Goal: Feedback & Contribution: Submit feedback/report problem

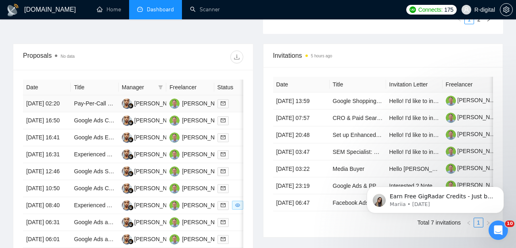
click at [61, 112] on td "[DATE] 02:20" at bounding box center [47, 103] width 48 height 17
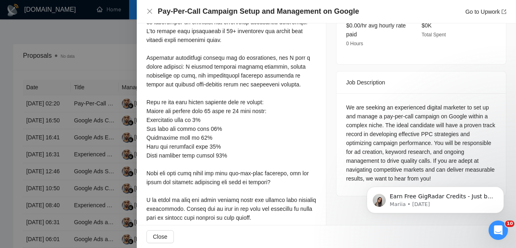
scroll to position [291, 0]
click at [502, 189] on icon "Dismiss notification" at bounding box center [501, 188] width 3 height 3
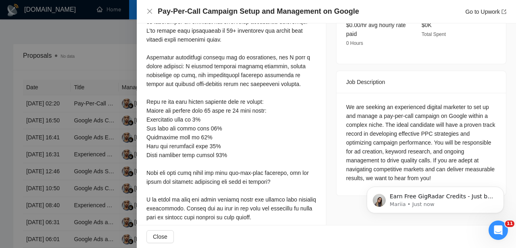
scroll to position [0, 0]
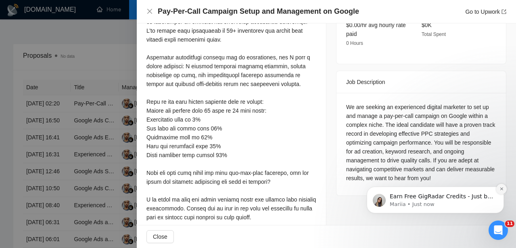
click at [500, 191] on icon "Dismiss notification" at bounding box center [502, 189] width 4 height 4
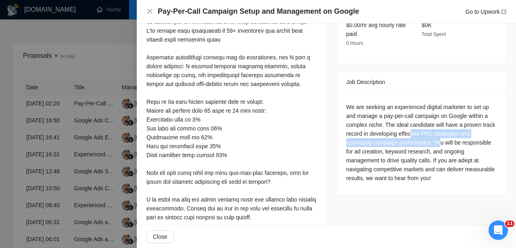
drag, startPoint x: 429, startPoint y: 125, endPoint x: 445, endPoint y: 131, distance: 17.8
click at [445, 131] on div "We are seeking an experienced digital marketer to set up and manage a pay-per-c…" at bounding box center [421, 143] width 150 height 80
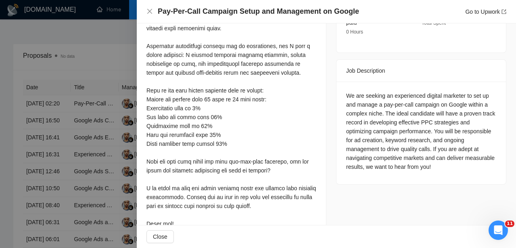
scroll to position [303, 0]
drag, startPoint x: 292, startPoint y: 151, endPoint x: 233, endPoint y: 149, distance: 58.6
click at [233, 149] on div at bounding box center [232, 94] width 170 height 266
copy div "pay-per-call campaign"
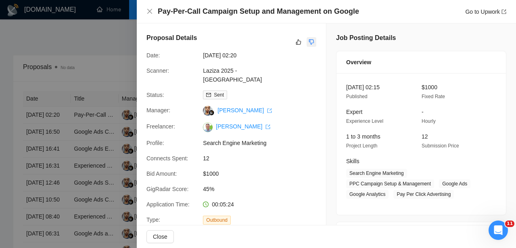
scroll to position [0, 0]
click at [314, 43] on icon "dislike" at bounding box center [312, 42] width 6 height 6
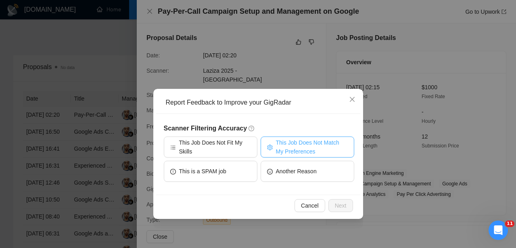
click at [271, 145] on icon "setting" at bounding box center [270, 148] width 6 height 6
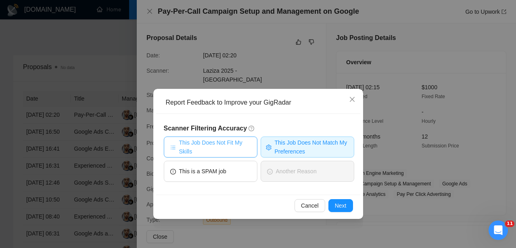
click at [212, 153] on span "This Job Does Not Fit My Skills" at bounding box center [215, 147] width 72 height 18
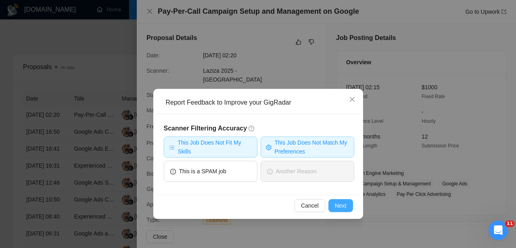
click at [334, 201] on button "Next" at bounding box center [341, 205] width 25 height 13
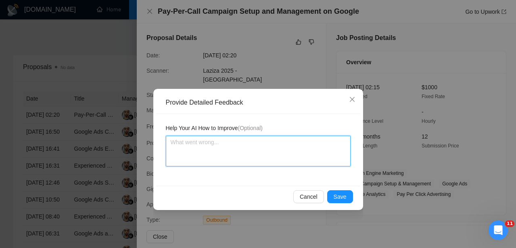
click at [260, 148] on textarea at bounding box center [258, 151] width 185 height 31
paste textarea "pay-per-call campaign"
type textarea "pay-per-call campaign"
type textarea "pay-per-call campaign i"
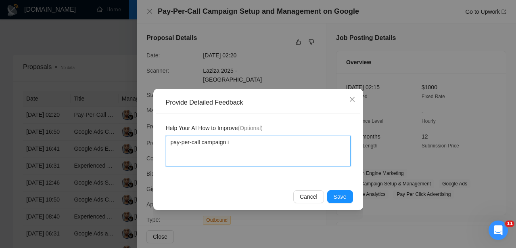
type textarea "pay-per-call campaign is"
type textarea "pay-per-call campaign is n"
type textarea "pay-per-call campaign is nt"
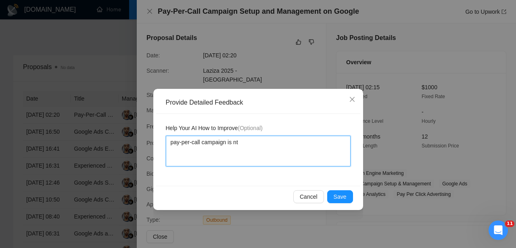
type textarea "pay-per-call campaign is nt"
type textarea "pay-per-call campaign is n"
type textarea "pay-per-call campaign is no"
type textarea "pay-per-call campaign is not"
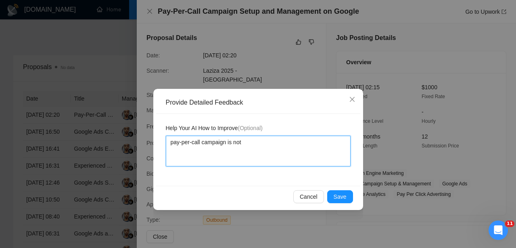
type textarea "pay-per-call campaign is not m"
type textarea "pay-per-call campaign is not mu"
type textarea "pay-per-call campaign is not m"
type textarea "pay-per-call campaign is not my"
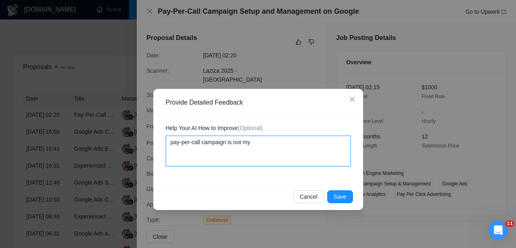
type textarea "pay-per-call campaign is not my n"
type textarea "pay-per-call campaign is not my ni"
type textarea "pay-per-call campaign is not my nic"
type textarea "pay-per-call campaign is not my nich"
type textarea "pay-per-call campaign is not my niche"
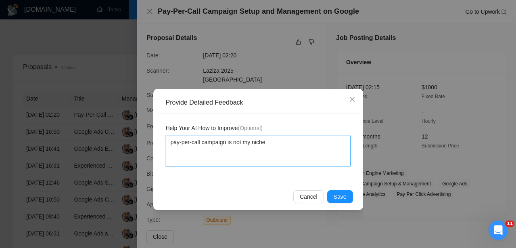
type textarea "pay-per-call campaign is not my niche^"
type textarea "pay-per-call campaign is not my niche"
type textarea "pay-per-call campaign is not my niche,"
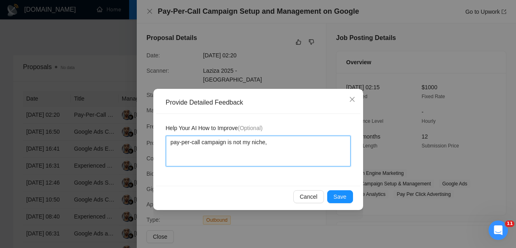
type textarea "pay-per-call campaign is not my niche,"
type textarea "pay-per-call campaign is not my niche, d"
type textarea "pay-per-call campaign is not my niche, do"
type textarea "pay-per-call campaign is not my niche, don"
type textarea "pay-per-call campaign is not my niche, dont"
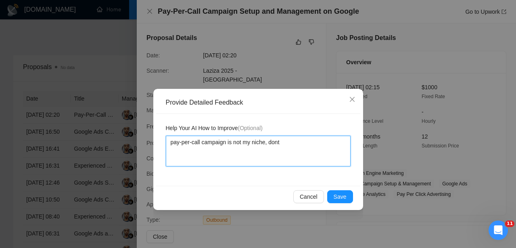
type textarea "pay-per-call campaign is not my niche, don't"
type textarea "pay-per-call campaign is not my niche, don't a"
type textarea "pay-per-call campaign is not my niche, don't ap"
type textarea "pay-per-call campaign is not my niche, don't app"
type textarea "pay-per-call campaign is not my niche, don't appl"
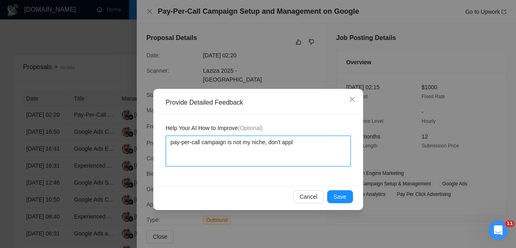
type textarea "pay-per-call campaign is not my niche, don't apply"
type textarea "pay-per-call campaign is not my niche, don't apply t"
type textarea "pay-per-call campaign is not my niche, don't apply th"
type textarea "pay-per-call campaign is not my niche, don't apply the"
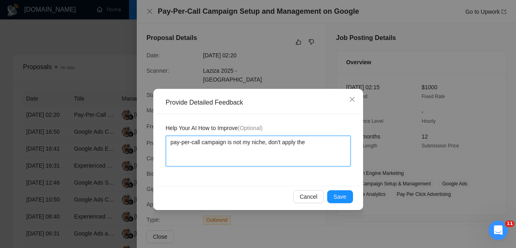
type textarea "pay-per-call campaign is not my niche, don't apply ther"
type textarea "pay-per-call campaign is not my niche, don't apply therr"
type textarea "pay-per-call campaign is not my niche, don't apply therre"
type textarea "pay-per-call campaign is not my niche, don't apply there"
type textarea "pay-per-call campaign is not my niche, don't apply there a"
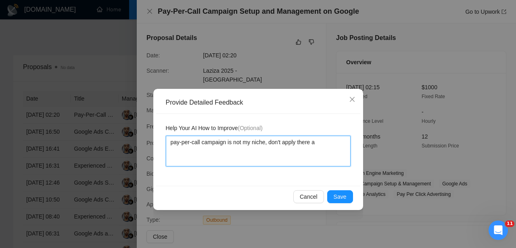
type textarea "pay-per-call campaign is not my niche, don't apply there an"
type textarea "pay-per-call campaign is not my niche, don't apply there any"
type textarea "pay-per-call campaign is not my niche, don't apply there anym"
type textarea "pay-per-call campaign is not my niche, don't apply there anymo"
type textarea "pay-per-call campaign is not my niche, don't apply there anymor"
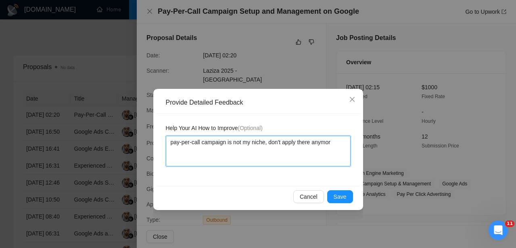
type textarea "pay-per-call campaign is not my niche, don't apply there anymore"
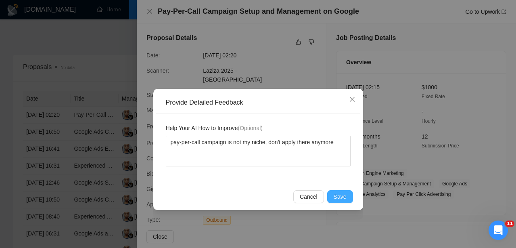
click at [346, 195] on span "Save" at bounding box center [340, 196] width 13 height 9
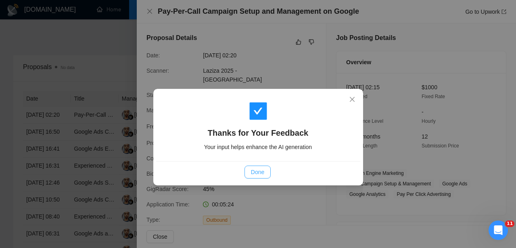
click at [252, 170] on span "Done" at bounding box center [257, 172] width 13 height 9
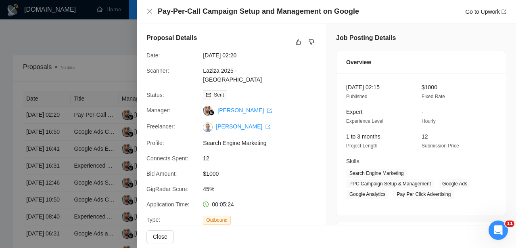
click at [48, 169] on div at bounding box center [258, 124] width 516 height 248
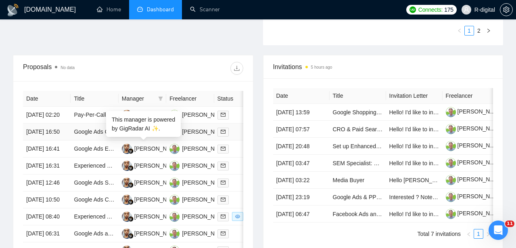
scroll to position [308, 0]
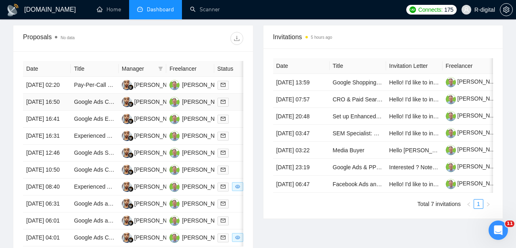
click at [48, 111] on td "[DATE] 16:50" at bounding box center [47, 102] width 48 height 17
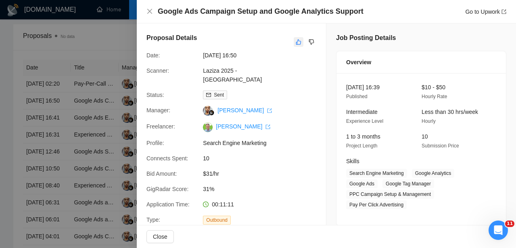
scroll to position [0, 0]
click at [294, 42] on button "button" at bounding box center [299, 42] width 10 height 10
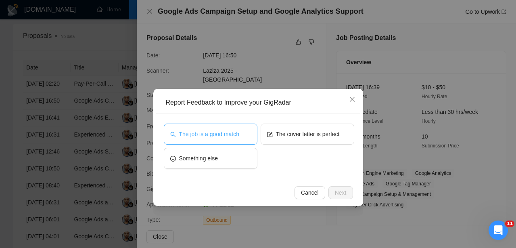
click at [239, 131] on span "The job is a good match" at bounding box center [209, 134] width 60 height 9
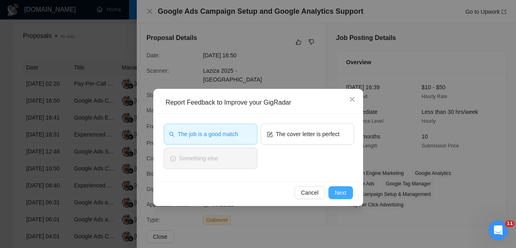
click at [338, 192] on span "Next" at bounding box center [341, 192] width 12 height 9
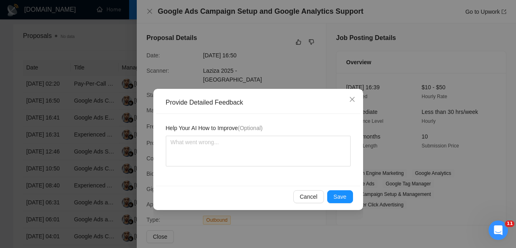
click at [338, 192] on span "Save" at bounding box center [340, 196] width 13 height 9
click at [338, 192] on div "Provide Detailed Feedback Help Your AI How to Improve (Optional) Cancel Save" at bounding box center [258, 124] width 516 height 248
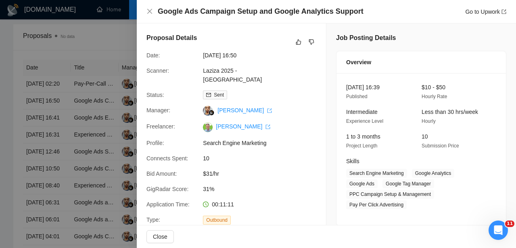
click at [122, 138] on div at bounding box center [258, 124] width 516 height 248
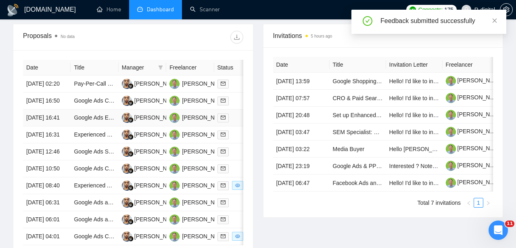
click at [63, 126] on td "[DATE] 16:41" at bounding box center [47, 117] width 48 height 17
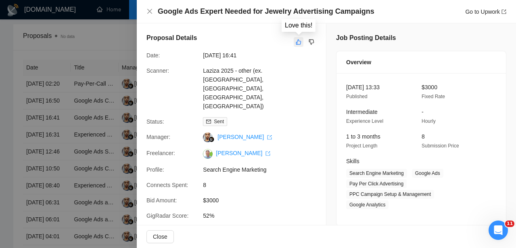
click at [298, 43] on icon "like" at bounding box center [299, 42] width 6 height 6
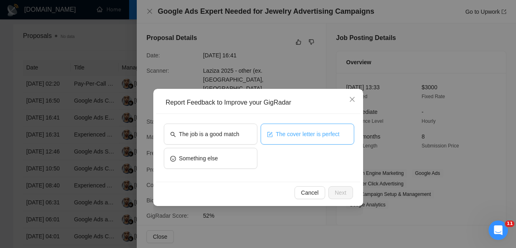
click at [302, 136] on span "The cover letter is perfect" at bounding box center [308, 134] width 64 height 9
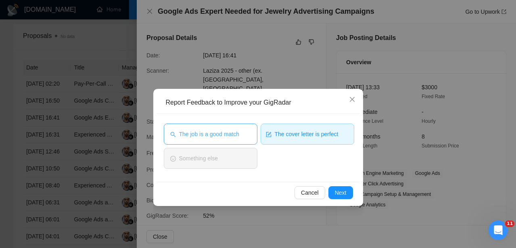
click at [240, 128] on button "The job is a good match" at bounding box center [211, 134] width 94 height 21
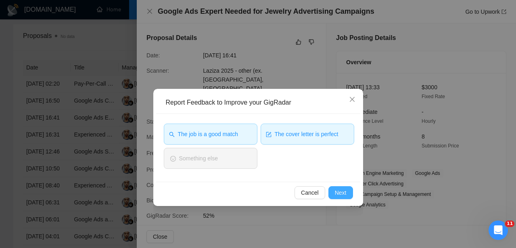
click at [348, 196] on button "Next" at bounding box center [341, 192] width 25 height 13
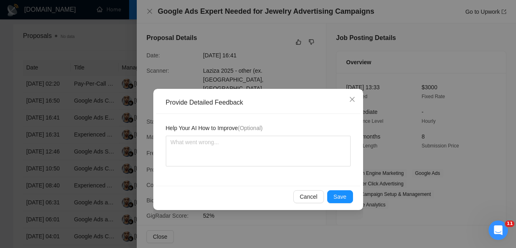
click at [348, 196] on button "Save" at bounding box center [340, 196] width 26 height 13
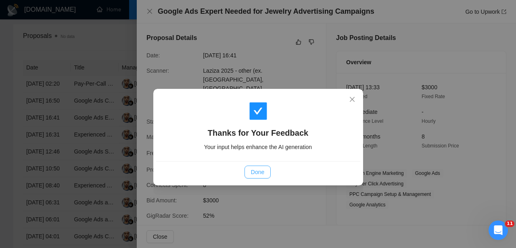
click at [256, 172] on span "Done" at bounding box center [257, 172] width 13 height 9
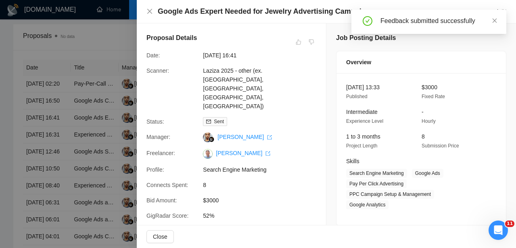
click at [93, 147] on div at bounding box center [258, 124] width 516 height 248
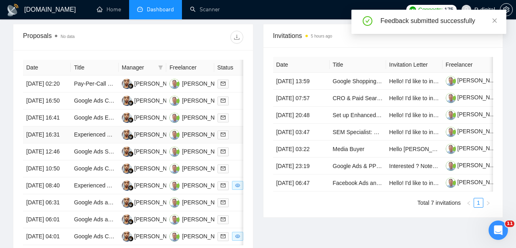
click at [52, 143] on td "[DATE] 16:31" at bounding box center [47, 134] width 48 height 17
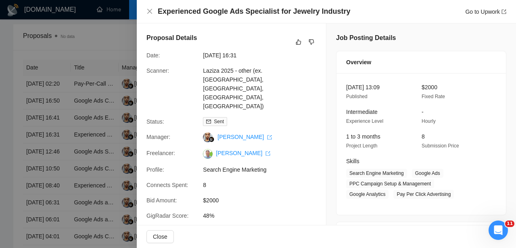
scroll to position [304, 0]
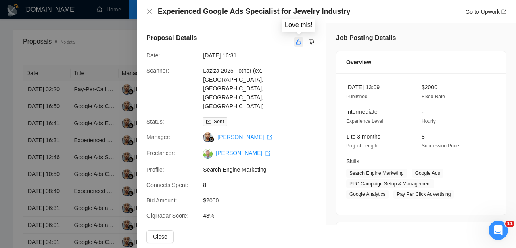
click at [296, 42] on button "button" at bounding box center [299, 42] width 10 height 10
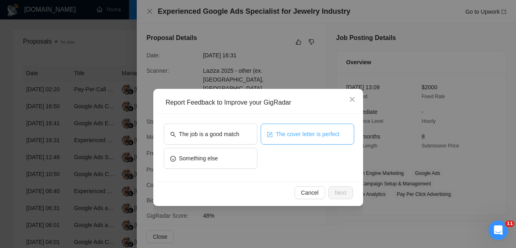
click at [282, 132] on span "The cover letter is perfect" at bounding box center [308, 134] width 64 height 9
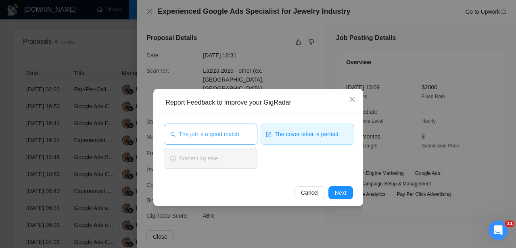
click at [239, 137] on span "The job is a good match" at bounding box center [209, 134] width 60 height 9
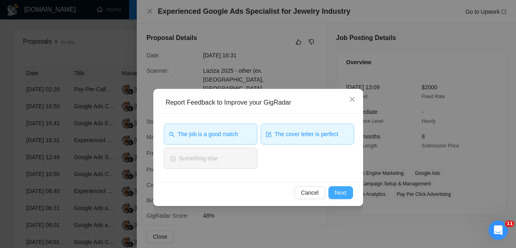
click at [335, 193] on span "Next" at bounding box center [341, 192] width 12 height 9
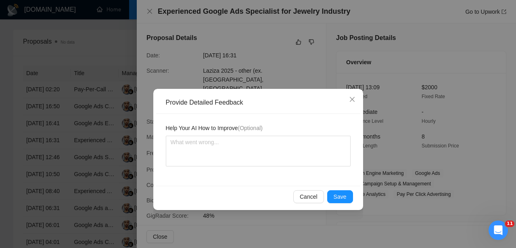
click at [335, 193] on span "Save" at bounding box center [340, 196] width 13 height 9
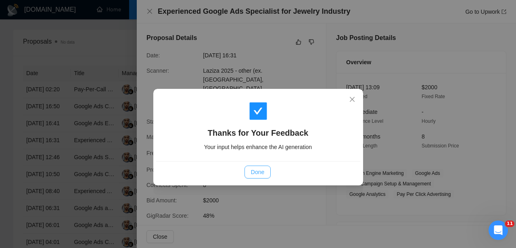
click at [264, 172] on span "Done" at bounding box center [257, 172] width 13 height 9
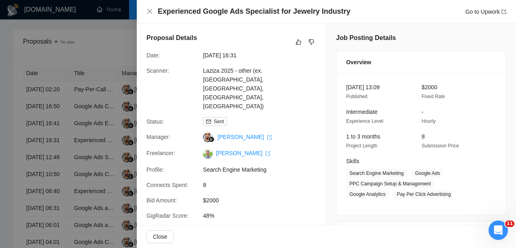
click at [42, 200] on div at bounding box center [258, 124] width 516 height 248
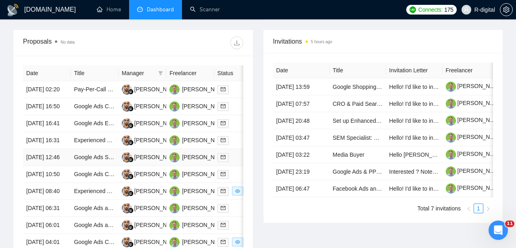
click at [55, 166] on td "[DATE] 12:46" at bounding box center [47, 157] width 48 height 17
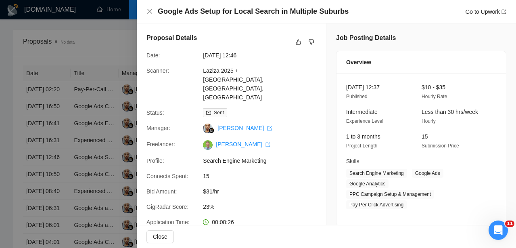
scroll to position [0, 0]
click at [295, 39] on button "button" at bounding box center [299, 42] width 10 height 10
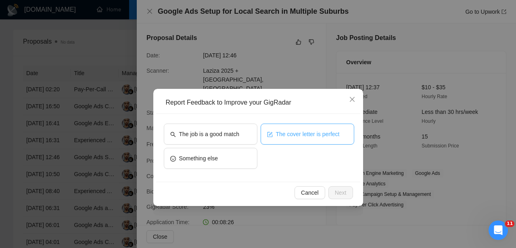
click at [266, 137] on button "The cover letter is perfect" at bounding box center [308, 134] width 94 height 21
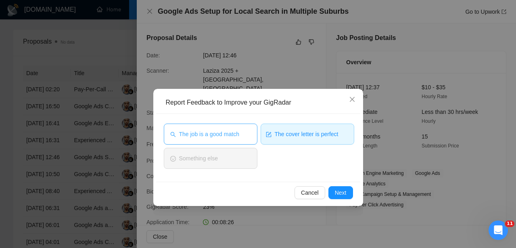
click at [216, 140] on button "The job is a good match" at bounding box center [211, 134] width 94 height 21
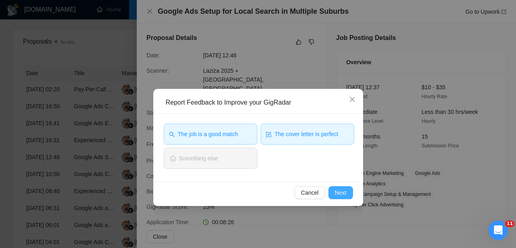
click at [340, 187] on button "Next" at bounding box center [341, 192] width 25 height 13
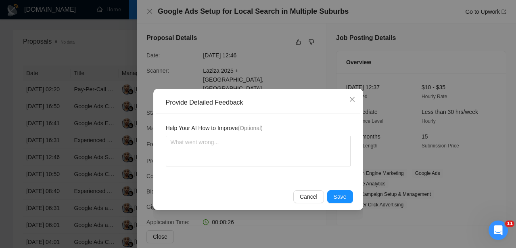
click at [340, 187] on div "Cancel Save" at bounding box center [258, 196] width 204 height 21
click at [338, 195] on span "Save" at bounding box center [340, 196] width 13 height 9
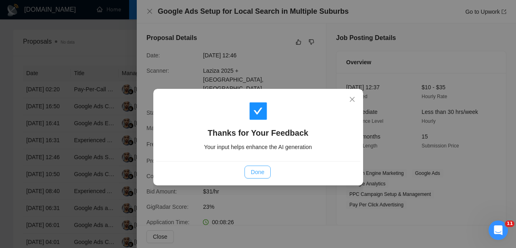
click at [267, 168] on button "Done" at bounding box center [258, 172] width 26 height 13
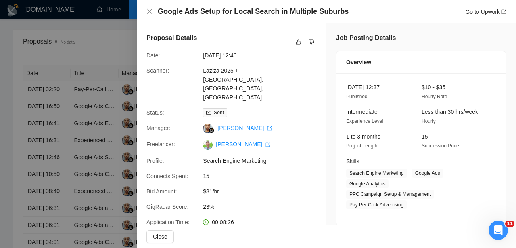
click at [59, 199] on div at bounding box center [258, 124] width 516 height 248
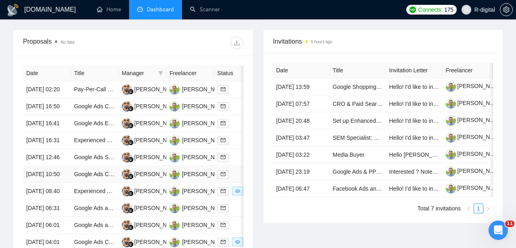
click at [56, 183] on td "[DATE] 10:50" at bounding box center [47, 174] width 48 height 17
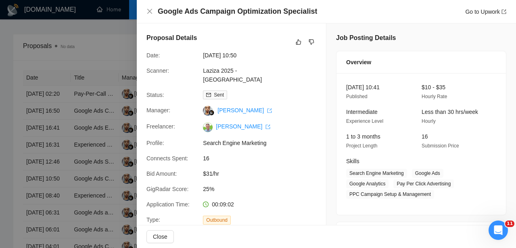
click at [300, 36] on div "Proposal Details" at bounding box center [232, 42] width 170 height 18
click at [298, 40] on icon "like" at bounding box center [299, 42] width 6 height 6
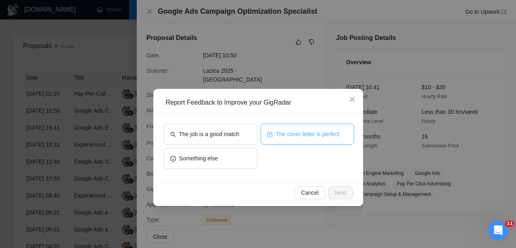
click at [312, 143] on button "The cover letter is perfect" at bounding box center [308, 134] width 94 height 21
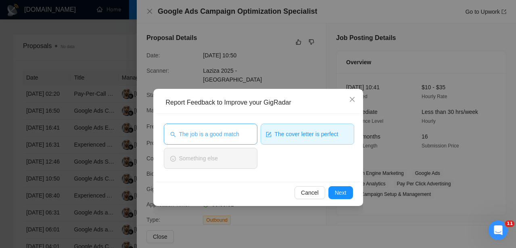
click at [251, 143] on button "The job is a good match" at bounding box center [211, 134] width 94 height 21
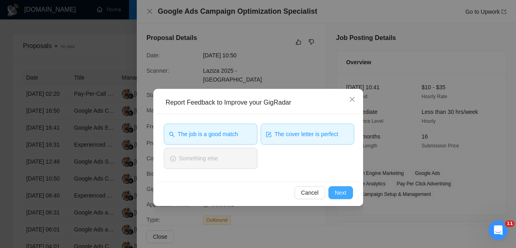
click at [342, 189] on span "Next" at bounding box center [341, 192] width 12 height 9
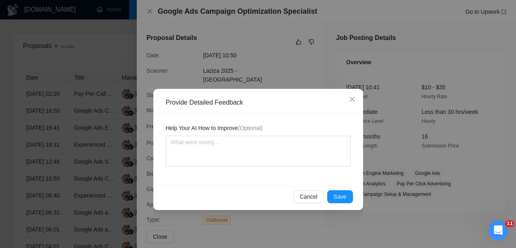
click at [341, 189] on div "Cancel Save" at bounding box center [258, 196] width 204 height 21
click at [342, 195] on span "Save" at bounding box center [340, 196] width 13 height 9
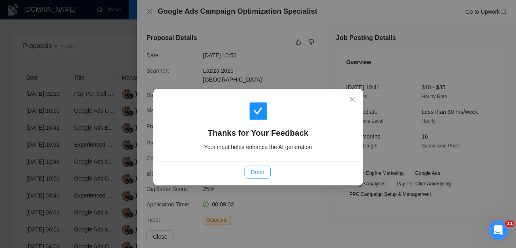
click at [255, 171] on span "Done" at bounding box center [257, 172] width 13 height 9
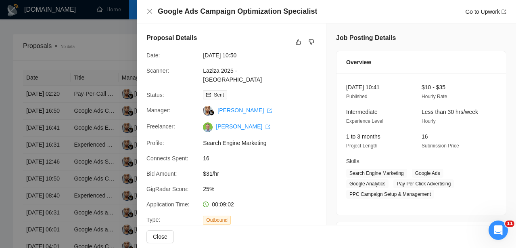
click at [79, 171] on div at bounding box center [258, 124] width 516 height 248
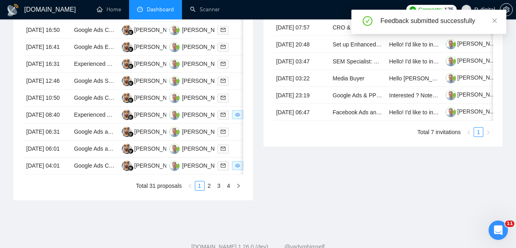
scroll to position [380, 0]
click at [48, 124] on td "[DATE] 08:40" at bounding box center [47, 115] width 48 height 17
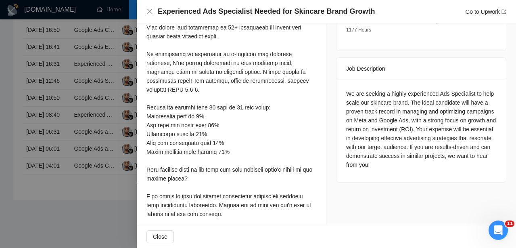
scroll to position [296, 0]
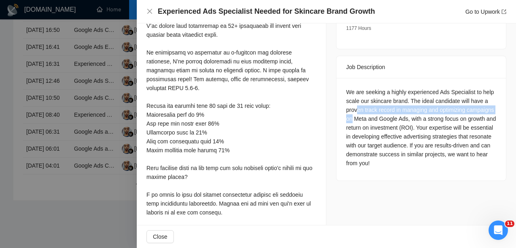
drag, startPoint x: 375, startPoint y: 97, endPoint x: 382, endPoint y: 107, distance: 11.9
click at [382, 107] on div "We are seeking a highly experienced Ads Specialist to help scale our skincare b…" at bounding box center [421, 128] width 150 height 80
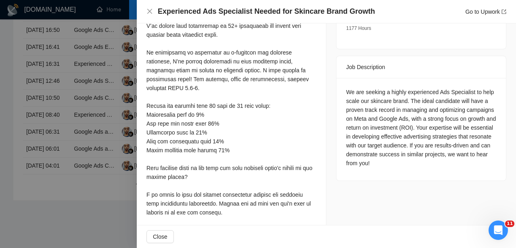
click at [382, 107] on div "We are seeking a highly experienced Ads Specialist to help scale our skincare b…" at bounding box center [421, 128] width 150 height 80
click at [389, 121] on div "We are seeking a highly experienced Ads Specialist to help scale our skincare b…" at bounding box center [421, 128] width 150 height 80
click at [408, 129] on div "We are seeking a highly experienced Ads Specialist to help scale our skincare b…" at bounding box center [421, 128] width 150 height 80
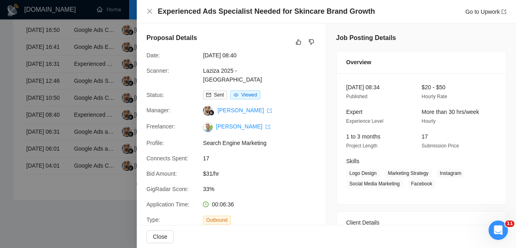
scroll to position [0, 0]
click at [297, 45] on button "button" at bounding box center [299, 42] width 10 height 10
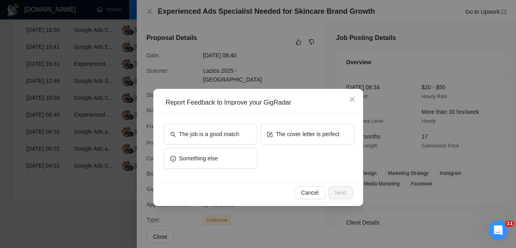
click at [303, 122] on div "The job is a good match The cover letter is perfect Something else" at bounding box center [258, 148] width 204 height 68
click at [300, 139] on button "The cover letter is perfect" at bounding box center [308, 134] width 94 height 21
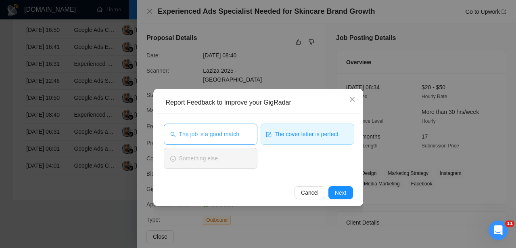
click at [239, 135] on span "The job is a good match" at bounding box center [209, 134] width 60 height 9
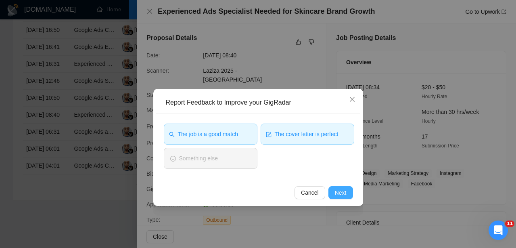
click at [337, 192] on span "Next" at bounding box center [341, 192] width 12 height 9
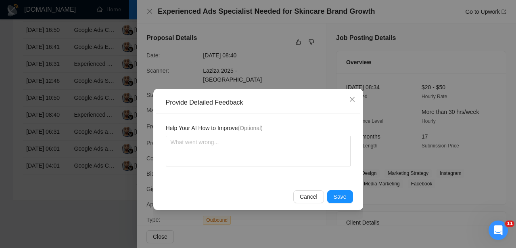
click at [337, 192] on span "Save" at bounding box center [340, 196] width 13 height 9
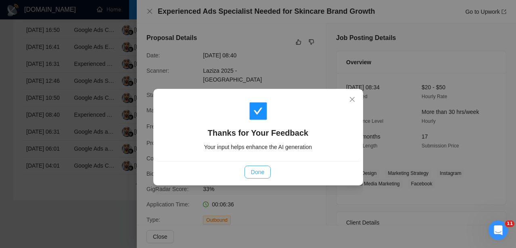
click at [265, 176] on button "Done" at bounding box center [258, 172] width 26 height 13
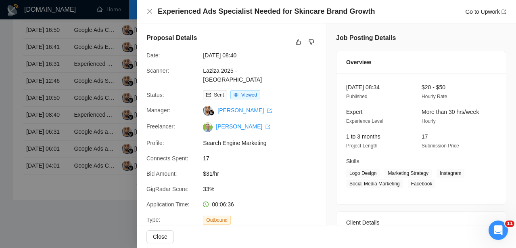
click at [61, 146] on div at bounding box center [258, 124] width 516 height 248
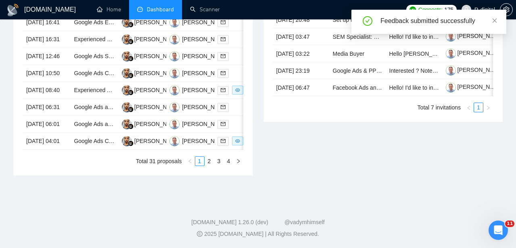
scroll to position [442, 0]
click at [61, 133] on td "[DATE] 06:01" at bounding box center [47, 124] width 48 height 17
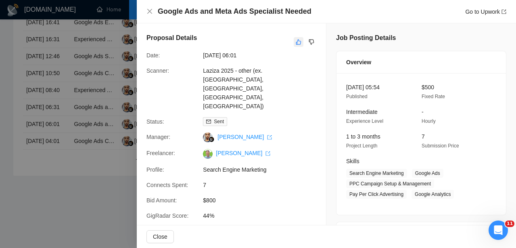
scroll to position [0, 0]
click at [298, 43] on icon "like" at bounding box center [299, 42] width 6 height 6
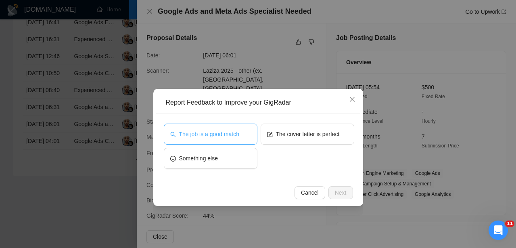
click at [204, 134] on span "The job is a good match" at bounding box center [209, 134] width 60 height 9
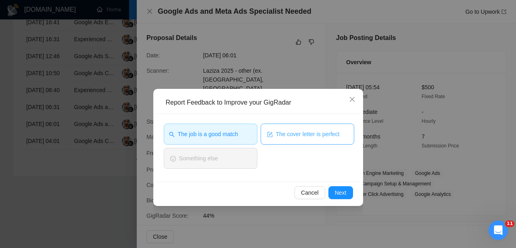
click at [304, 136] on span "The cover letter is perfect" at bounding box center [308, 134] width 64 height 9
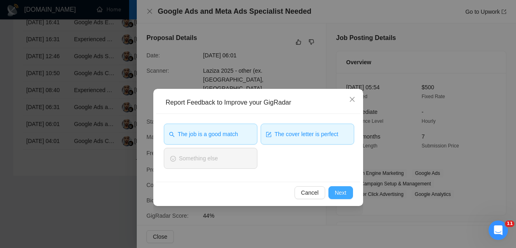
click at [343, 193] on span "Next" at bounding box center [341, 192] width 12 height 9
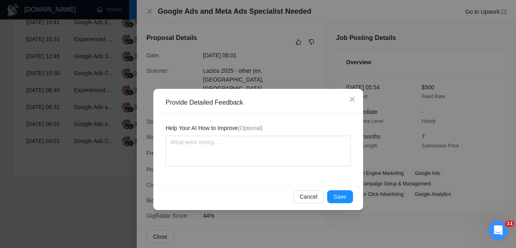
click at [343, 193] on span "Save" at bounding box center [340, 196] width 13 height 9
click at [343, 193] on div "Provide Detailed Feedback Help Your AI How to Improve (Optional) Cancel Save" at bounding box center [258, 124] width 516 height 248
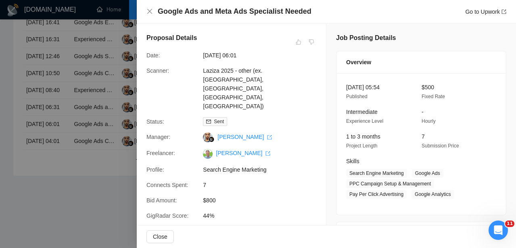
click at [108, 180] on div at bounding box center [258, 124] width 516 height 248
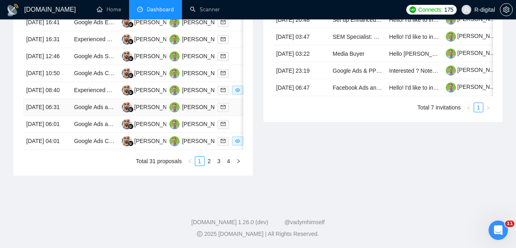
click at [63, 116] on td "[DATE] 06:31" at bounding box center [47, 107] width 48 height 17
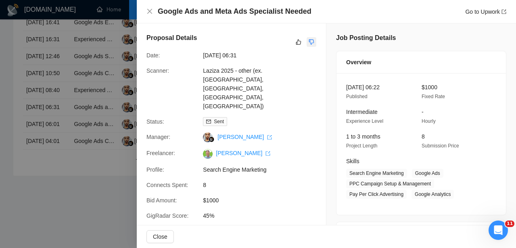
click at [312, 42] on icon "dislike" at bounding box center [312, 42] width 6 height 6
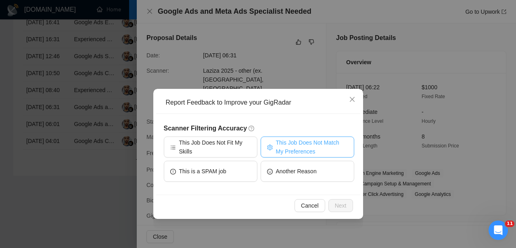
click at [319, 155] on span "This Job Does Not Match My Preferences" at bounding box center [312, 147] width 72 height 18
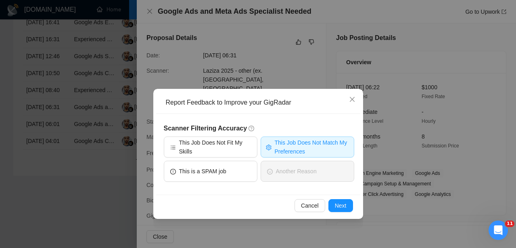
click at [321, 134] on div "Scanner Filtering Accuracy This Job Does Not Fit My Skills This Job Does Not Ma…" at bounding box center [259, 154] width 191 height 61
click at [316, 141] on span "This Job Does Not Match My Preferences" at bounding box center [312, 147] width 74 height 18
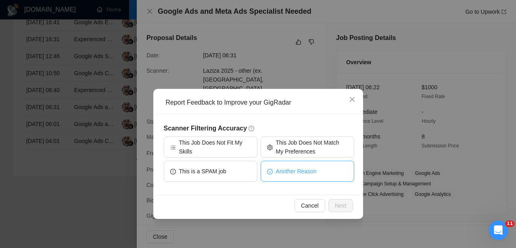
click at [308, 169] on span "Another Reason" at bounding box center [296, 171] width 41 height 9
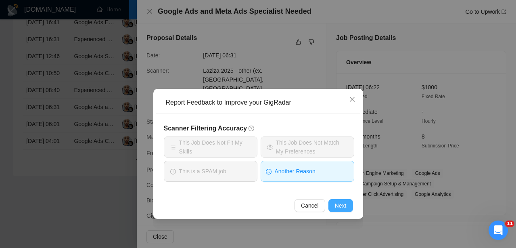
click at [344, 202] on span "Next" at bounding box center [341, 205] width 12 height 9
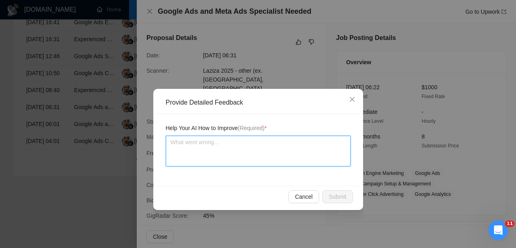
click at [275, 152] on textarea at bounding box center [258, 151] width 185 height 31
type textarea "S"
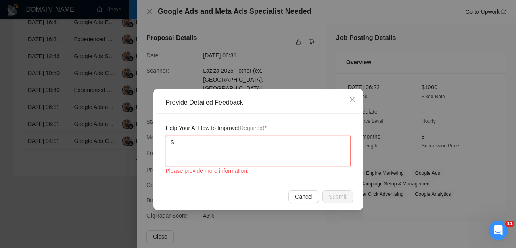
type textarea "Sa"
type textarea "[PERSON_NAME]"
type textarea "Same"
type textarea "Same j"
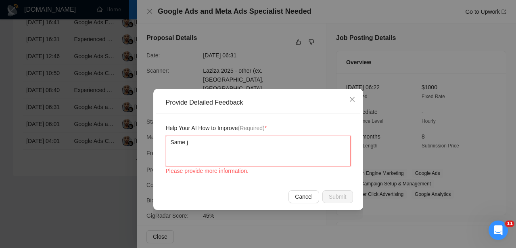
type textarea "Same jo"
type textarea "Same job"
type textarea "Same job a"
type textarea "Same job ap"
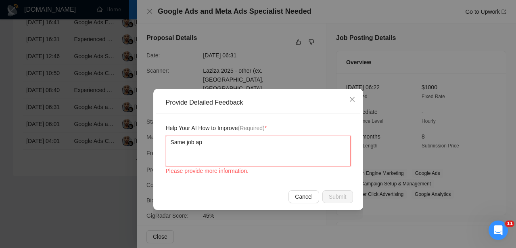
type textarea "Same job app"
type textarea "Same job appl"
type textarea "Same job appli"
type textarea "Same job applic"
type textarea "Same job applica"
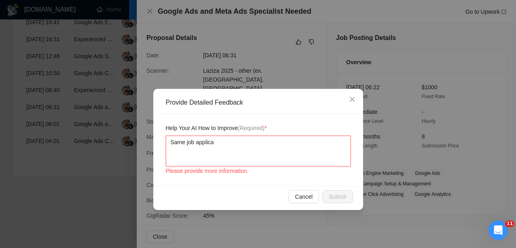
type textarea "Same job applicat"
type textarea "Same job applicati"
type textarea "Same job applicatio"
type textarea "Same job application"
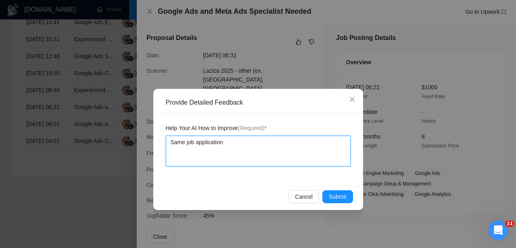
type textarea "Same job application a"
type textarea "Same job application as"
type textarea "Same job application as p"
type textarea "Same job application as pr"
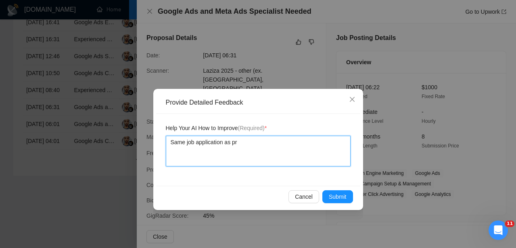
type textarea "Same job application as pre"
type textarea "Same job application as prev"
type textarea "Same job application as [PERSON_NAME]"
type textarea "Same job application as prevou"
type textarea "Same job application as prevous"
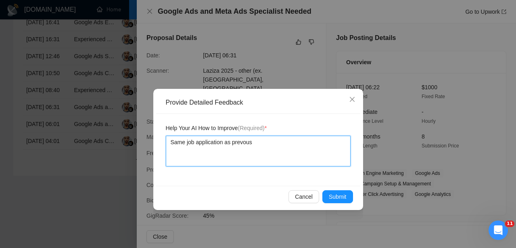
type textarea "Same job application as previous"
type textarea "Same job application as previous o"
type textarea "Same job application as previous on"
type textarea "Same job application as previous one"
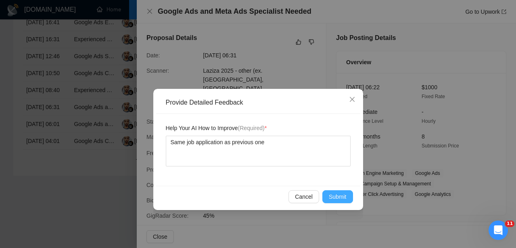
click at [335, 193] on span "Submit" at bounding box center [338, 196] width 18 height 9
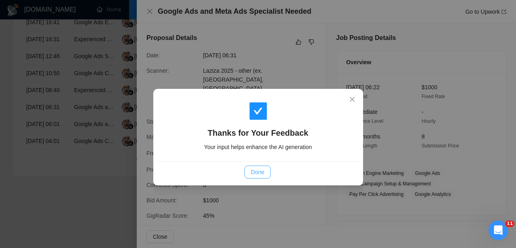
click at [260, 176] on span "Done" at bounding box center [257, 172] width 13 height 9
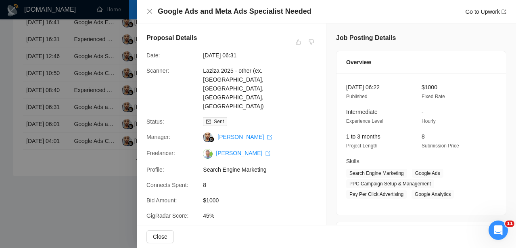
click at [92, 154] on div at bounding box center [258, 124] width 516 height 248
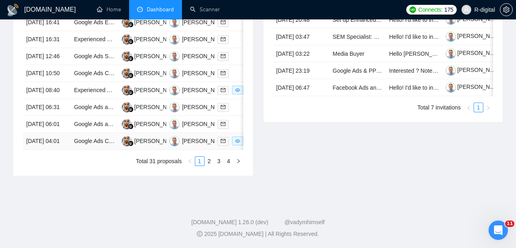
click at [52, 150] on td "[DATE] 04:01" at bounding box center [47, 141] width 48 height 17
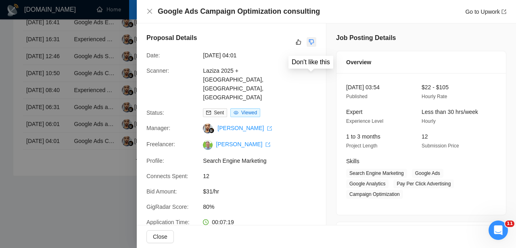
click at [312, 45] on icon "dislike" at bounding box center [312, 42] width 6 height 6
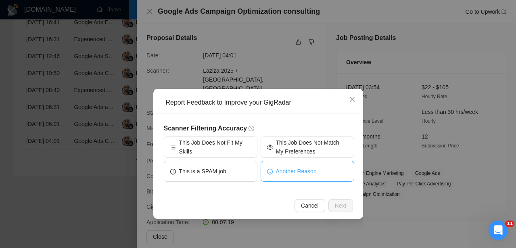
click at [298, 177] on button "Another Reason" at bounding box center [308, 171] width 94 height 21
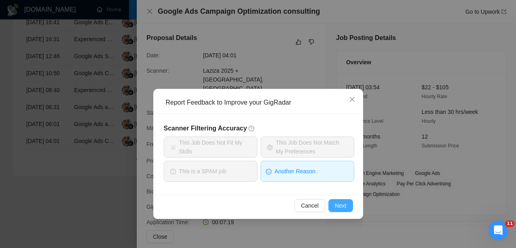
click at [340, 211] on button "Next" at bounding box center [341, 205] width 25 height 13
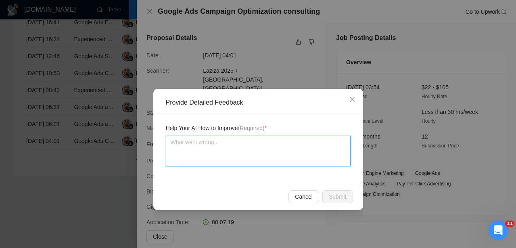
click at [273, 154] on textarea at bounding box center [258, 151] width 185 height 31
type textarea "c"
type textarea "co"
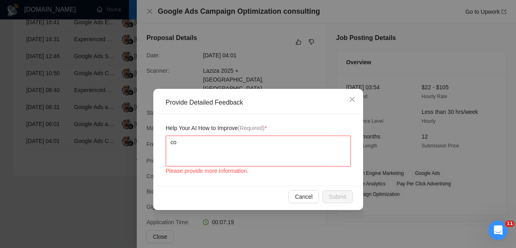
type textarea "cov"
type textarea "cove"
type textarea "cover"
type textarea "cover l"
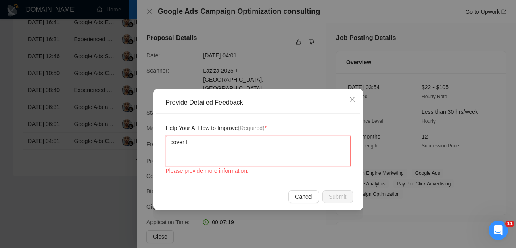
type textarea "cover le"
type textarea "cover let"
type textarea "cover lett"
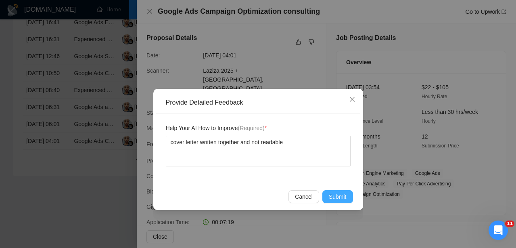
click at [338, 195] on span "Submit" at bounding box center [338, 196] width 18 height 9
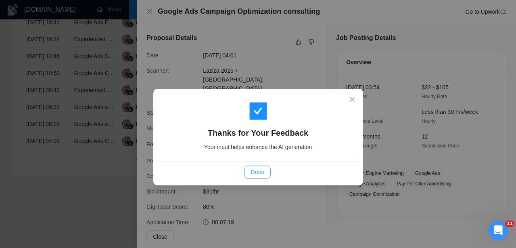
click at [260, 167] on button "Done" at bounding box center [258, 172] width 26 height 13
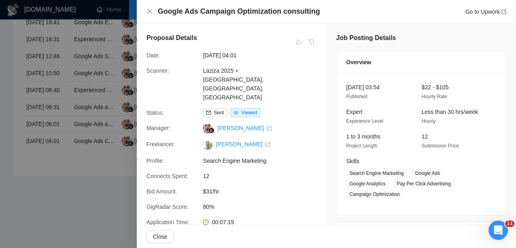
click at [94, 134] on div at bounding box center [258, 124] width 516 height 248
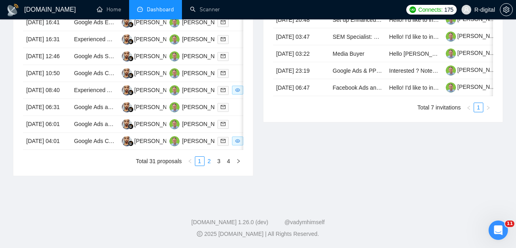
click at [209, 166] on link "2" at bounding box center [209, 161] width 9 height 9
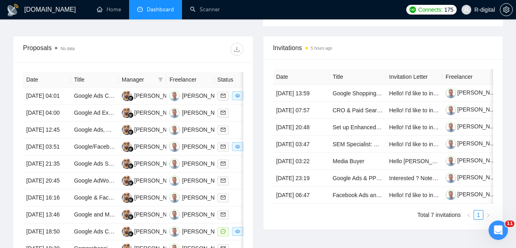
scroll to position [300, 0]
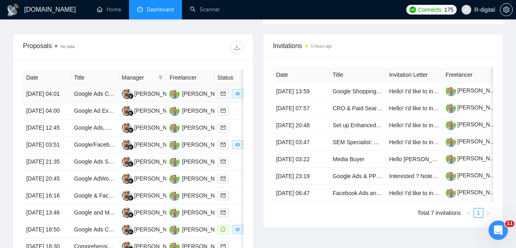
click at [68, 103] on td "[DATE] 04:01" at bounding box center [47, 94] width 48 height 17
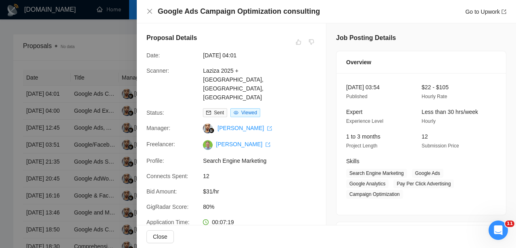
click at [84, 163] on div at bounding box center [258, 124] width 516 height 248
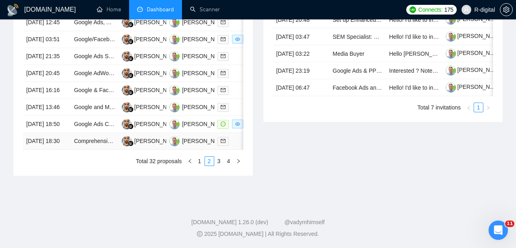
scroll to position [481, 0]
click at [202, 160] on link "1" at bounding box center [199, 161] width 9 height 9
click at [209, 159] on link "2" at bounding box center [209, 161] width 9 height 9
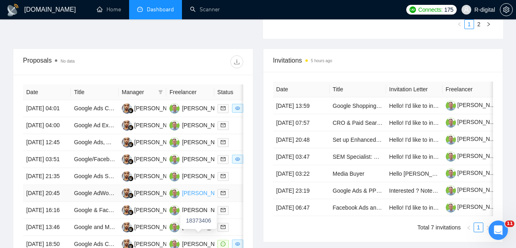
scroll to position [284, 0]
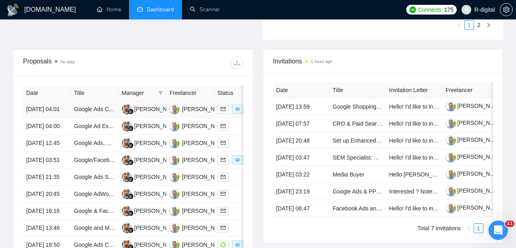
click at [89, 118] on td "Google Ads Campaign Optimization consulting" at bounding box center [95, 109] width 48 height 17
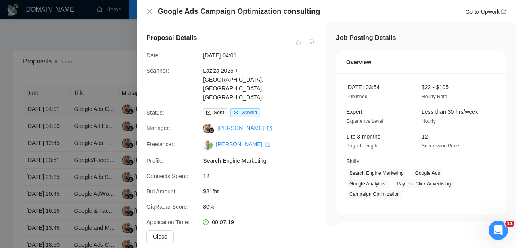
click at [89, 122] on div at bounding box center [258, 124] width 516 height 248
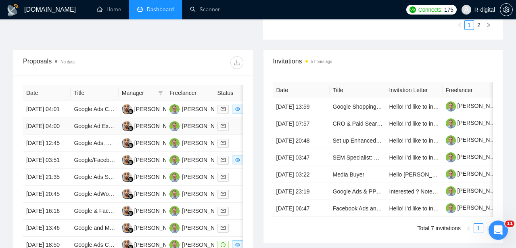
click at [61, 135] on td "[DATE] 04:00" at bounding box center [47, 126] width 48 height 17
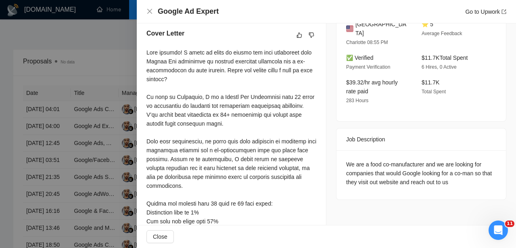
scroll to position [236, 0]
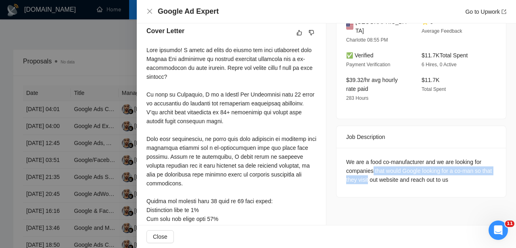
drag, startPoint x: 374, startPoint y: 157, endPoint x: 382, endPoint y: 165, distance: 10.6
click at [382, 165] on div "We are a food co-manufacturer and we are looking for companies that would Googl…" at bounding box center [421, 170] width 150 height 27
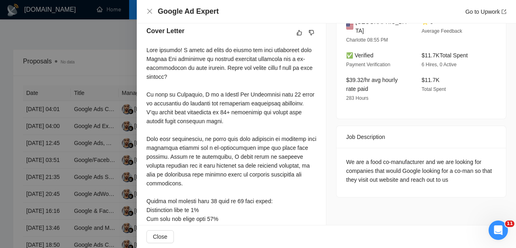
click at [382, 167] on div "We are a food co-manufacturer and we are looking for companies that would Googl…" at bounding box center [421, 170] width 150 height 27
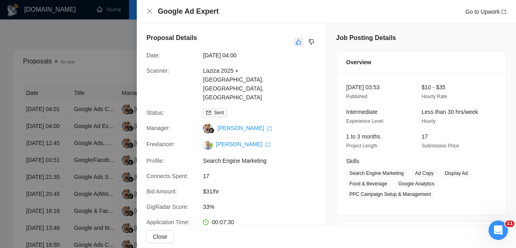
scroll to position [0, 0]
click at [295, 41] on button "button" at bounding box center [299, 42] width 10 height 10
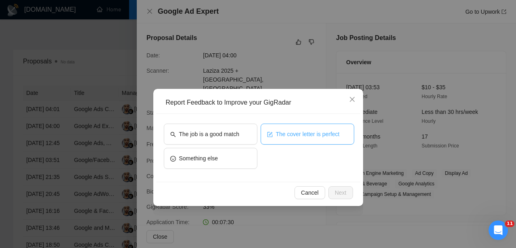
click at [304, 134] on span "The cover letter is perfect" at bounding box center [308, 134] width 64 height 9
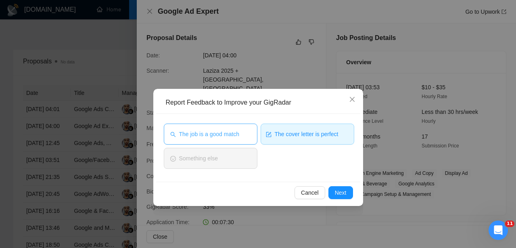
click at [226, 139] on button "The job is a good match" at bounding box center [211, 134] width 94 height 21
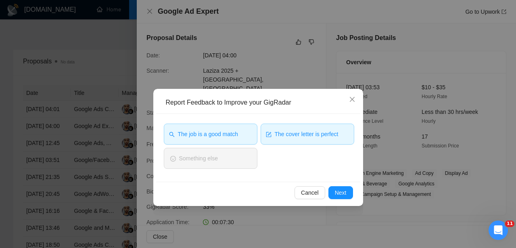
click at [338, 203] on div "Cancel Next" at bounding box center [258, 192] width 204 height 21
click at [338, 195] on span "Next" at bounding box center [341, 192] width 12 height 9
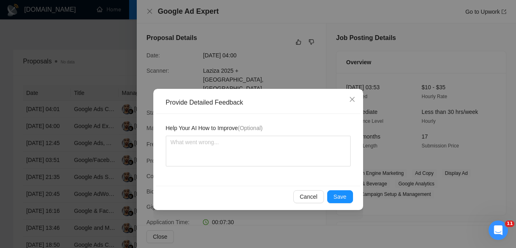
click at [338, 195] on span "Save" at bounding box center [340, 196] width 13 height 9
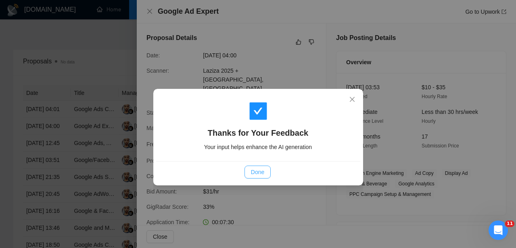
click at [264, 169] on span "Done" at bounding box center [257, 172] width 13 height 9
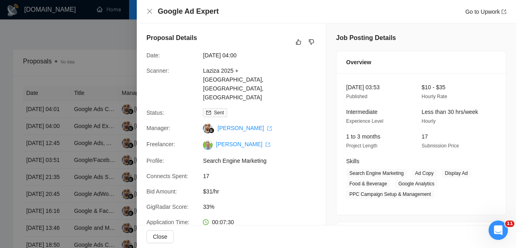
click at [4, 45] on div at bounding box center [258, 124] width 516 height 248
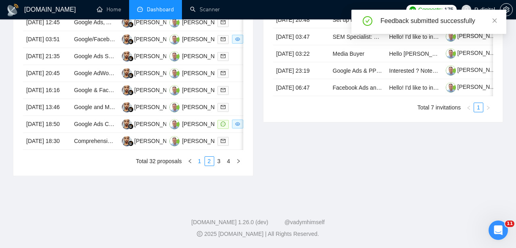
scroll to position [481, 0]
click at [201, 158] on link "1" at bounding box center [199, 161] width 9 height 9
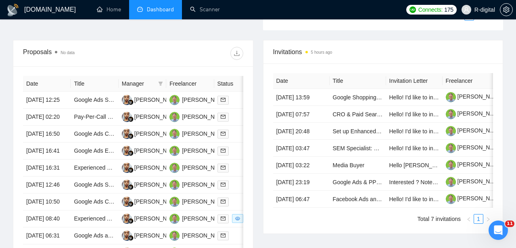
scroll to position [293, 0]
click at [95, 103] on link "Google Ads Setup Specialist for Premium E-Commerce Brand" at bounding box center [151, 100] width 155 height 6
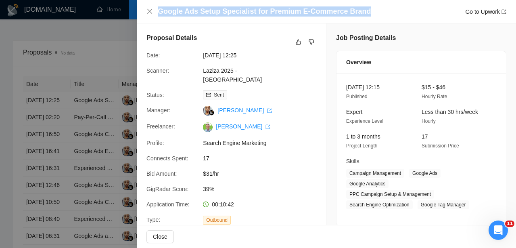
drag, startPoint x: 377, startPoint y: 11, endPoint x: 130, endPoint y: 13, distance: 247.1
click at [130, 13] on div "Google Ads Setup Specialist for Premium E-Commerce Brand Go to Upwork Proposal …" at bounding box center [258, 124] width 516 height 248
copy div "Google Ads Setup Specialist for Premium E-Commerce Brand"
click at [301, 46] on button "button" at bounding box center [299, 42] width 10 height 10
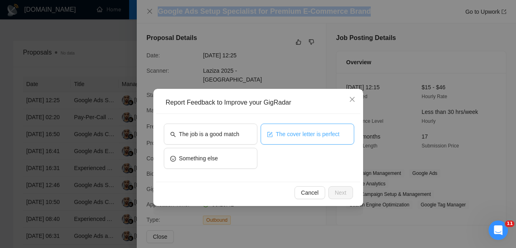
click at [295, 139] on button "The cover letter is perfect" at bounding box center [308, 134] width 94 height 21
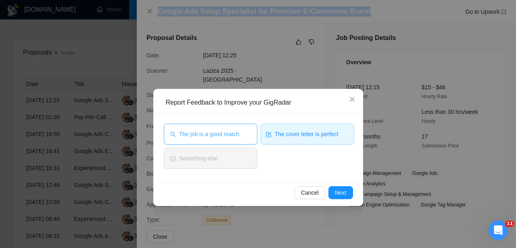
click at [218, 134] on span "The job is a good match" at bounding box center [209, 134] width 60 height 9
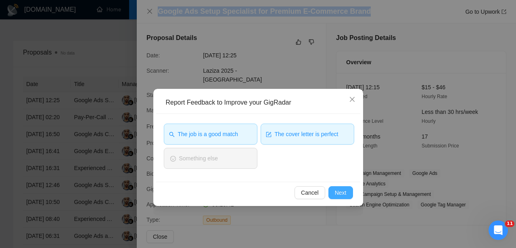
click at [345, 191] on span "Next" at bounding box center [341, 192] width 12 height 9
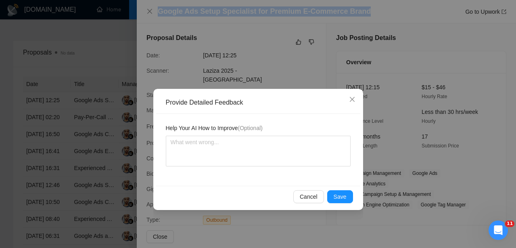
click at [345, 191] on button "Save" at bounding box center [340, 196] width 26 height 13
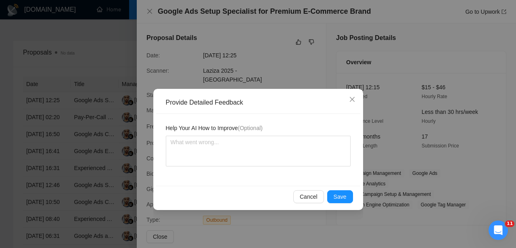
click at [345, 191] on div "Provide Detailed Feedback Help Your AI How to Improve (Optional) Cancel Save" at bounding box center [258, 124] width 516 height 248
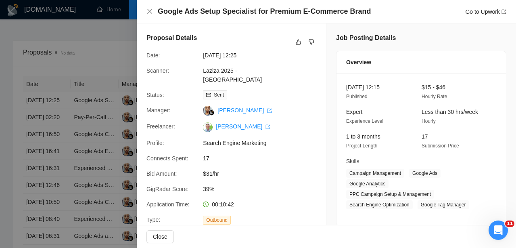
click at [198, 0] on div "Google Ads Setup Specialist for Premium E-Commerce Brand Go to Upwork" at bounding box center [327, 11] width 380 height 23
